Goal: Check status: Check status

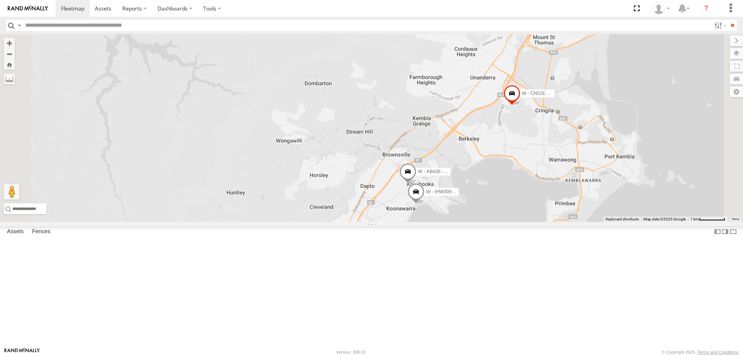
drag, startPoint x: 574, startPoint y: 287, endPoint x: 527, endPoint y: 155, distance: 139.7
click at [527, 155] on div "W - IHW009 - [PERSON_NAME] W - KB438 - [PERSON_NAME] W - CN51ES - [PERSON_NAME]" at bounding box center [371, 128] width 743 height 188
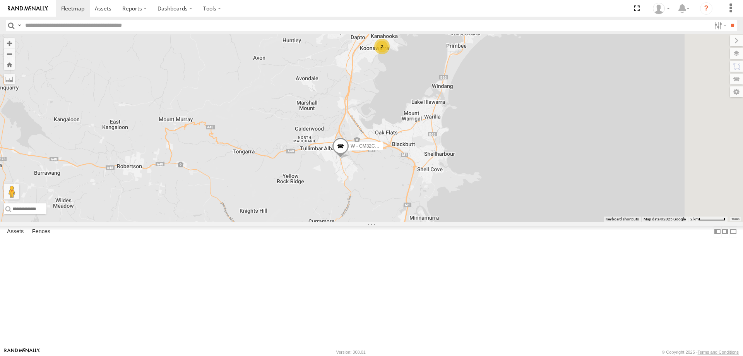
drag, startPoint x: 633, startPoint y: 273, endPoint x: 556, endPoint y: 207, distance: 101.0
click at [583, 202] on div "W - CN51ES - [PERSON_NAME] W - CM32CA - [PERSON_NAME] 2" at bounding box center [371, 128] width 743 height 188
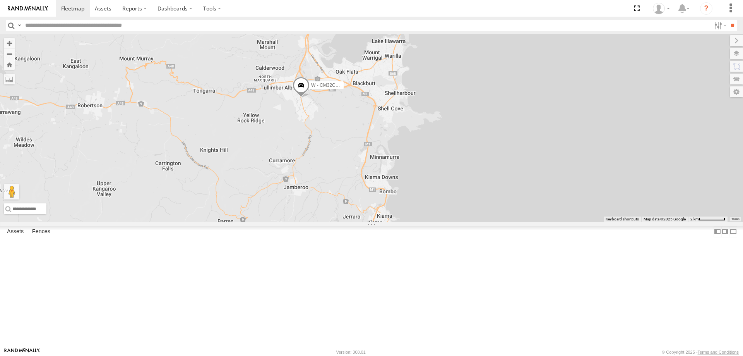
drag, startPoint x: 527, startPoint y: 284, endPoint x: 551, endPoint y: 266, distance: 29.3
click at [551, 222] on div "W - CN51ES - [PERSON_NAME] W - CM32CA - [PERSON_NAME] 2 2" at bounding box center [371, 128] width 743 height 188
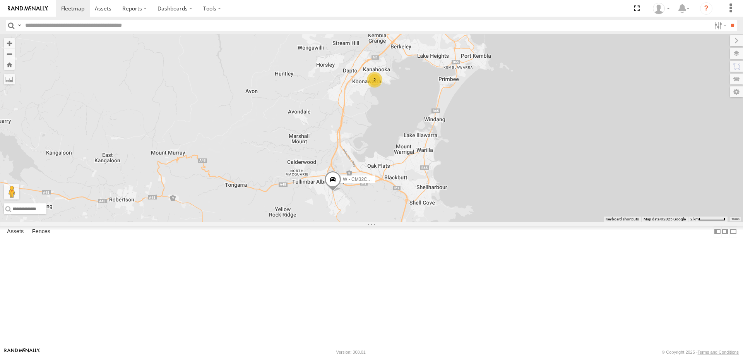
drag, startPoint x: 604, startPoint y: 280, endPoint x: 612, endPoint y: 343, distance: 63.7
click at [613, 353] on body at bounding box center [371, 178] width 743 height 356
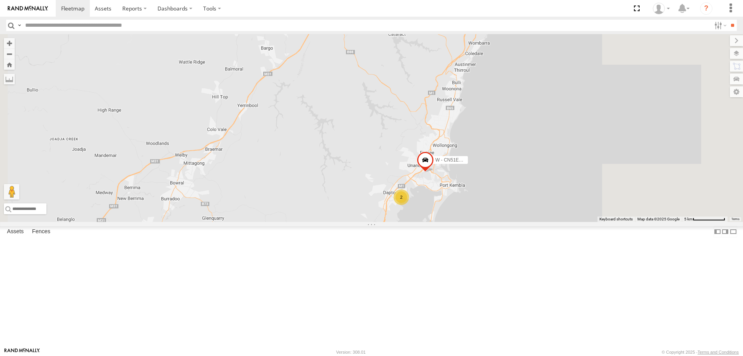
drag, startPoint x: 643, startPoint y: 174, endPoint x: 573, endPoint y: 191, distance: 72.1
click at [575, 191] on div "W - CN51ES - [PERSON_NAME] W - CM32CA - [PERSON_NAME] 2" at bounding box center [371, 128] width 743 height 188
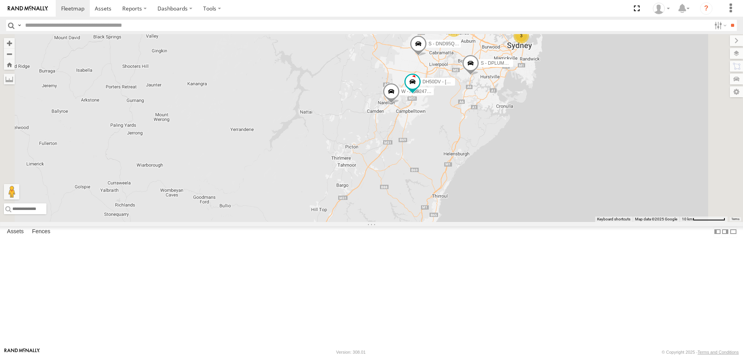
drag, startPoint x: 513, startPoint y: 171, endPoint x: 521, endPoint y: 185, distance: 15.8
click at [521, 185] on div "W - CN51ES - [PERSON_NAME] W - CM32CA - [PERSON_NAME] 3 2 5 2 2 2 S - DA01TM - …" at bounding box center [371, 128] width 743 height 188
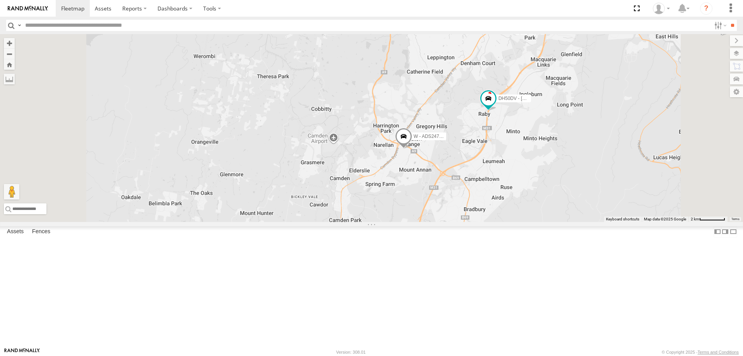
drag, startPoint x: 503, startPoint y: 246, endPoint x: 498, endPoint y: 259, distance: 13.7
click at [499, 222] on div "W - CN51ES - [PERSON_NAME] W - CM32CA - [PERSON_NAME] W - ADS247 - [PERSON_NAME…" at bounding box center [371, 128] width 743 height 188
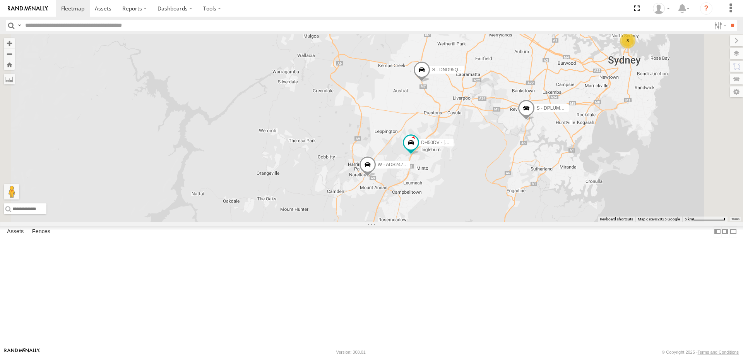
drag, startPoint x: 575, startPoint y: 304, endPoint x: 485, endPoint y: 135, distance: 191.7
click at [485, 136] on div "W - CN51ES - [PERSON_NAME] W - CM32CA - [PERSON_NAME] W - ADS247 - [PERSON_NAME…" at bounding box center [371, 128] width 743 height 188
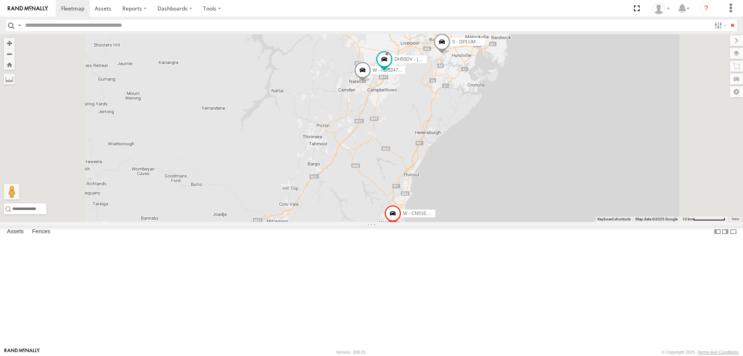
drag, startPoint x: 581, startPoint y: 220, endPoint x: 564, endPoint y: 199, distance: 27.0
click at [568, 204] on div "W - CN51ES - [PERSON_NAME] W - CM32CA - [PERSON_NAME] W - ADS247 - [PERSON_NAME…" at bounding box center [371, 128] width 743 height 188
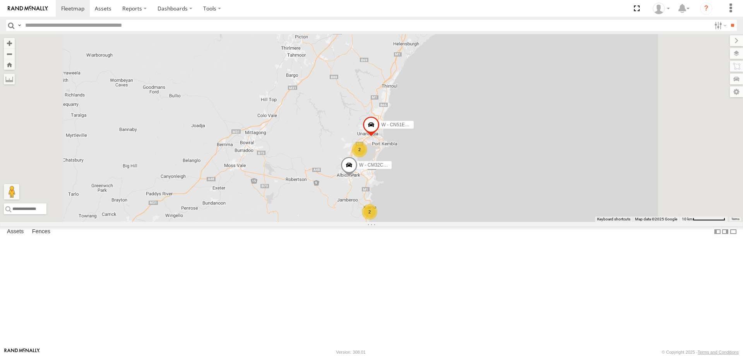
drag, startPoint x: 557, startPoint y: 239, endPoint x: 554, endPoint y: 172, distance: 67.4
click at [554, 178] on div "W - CN51ES - [PERSON_NAME] W - CM32CA - [PERSON_NAME] W - ADS247 - [PERSON_NAME…" at bounding box center [371, 128] width 743 height 188
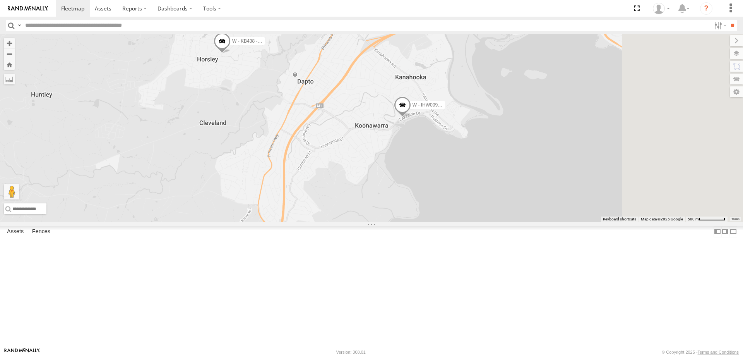
drag, startPoint x: 494, startPoint y: 140, endPoint x: 447, endPoint y: 109, distance: 55.8
click at [447, 109] on div "W - KB438 - [PERSON_NAME] W - IHW009 - [PERSON_NAME]" at bounding box center [371, 128] width 743 height 188
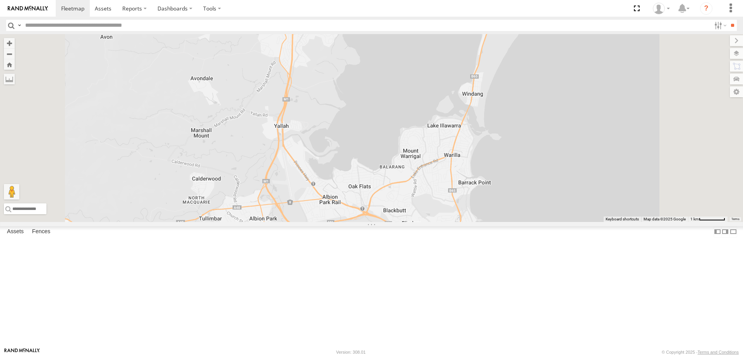
drag, startPoint x: 496, startPoint y: 155, endPoint x: 489, endPoint y: 136, distance: 20.8
click at [489, 136] on div "W - KB438 - [PERSON_NAME] W - IHW009 - [PERSON_NAME] W - CN51ES - [PERSON_NAME]" at bounding box center [371, 128] width 743 height 188
